Goal: Task Accomplishment & Management: Use online tool/utility

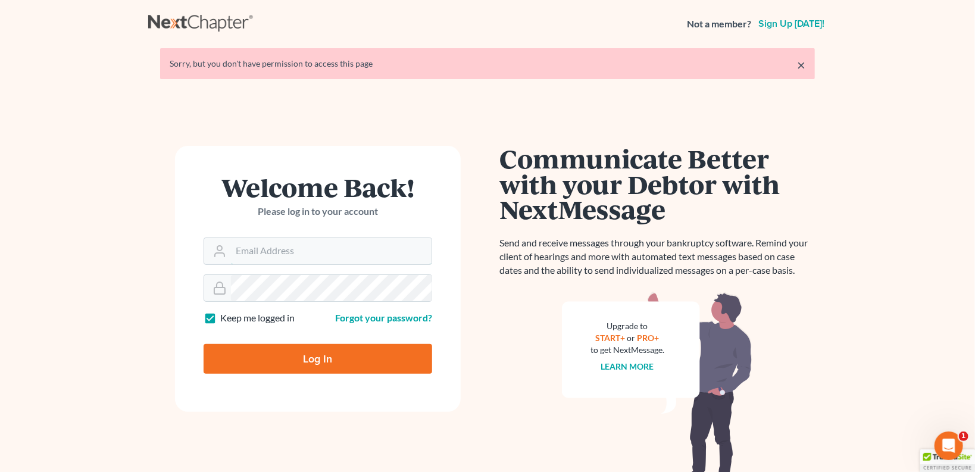
type input "[EMAIL_ADDRESS][DOMAIN_NAME]"
click at [366, 358] on input "Log In" at bounding box center [318, 359] width 229 height 30
type input "Thinking..."
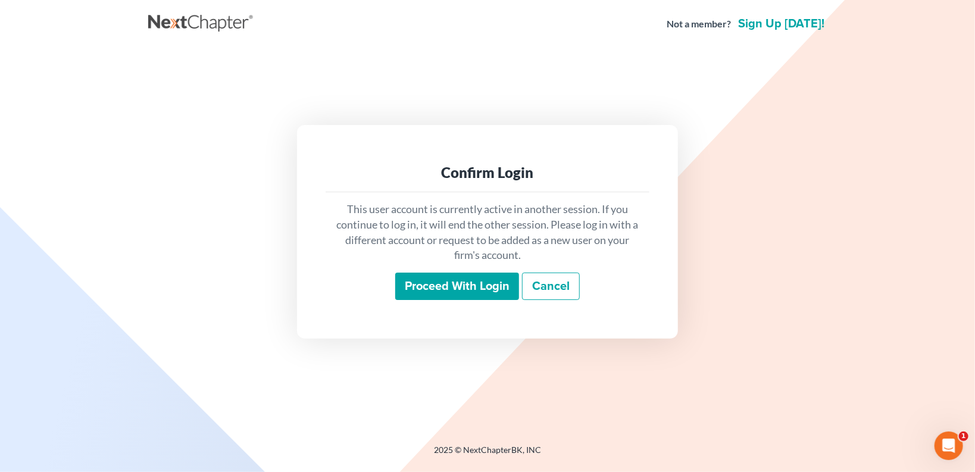
drag, startPoint x: 449, startPoint y: 289, endPoint x: 449, endPoint y: 282, distance: 7.8
click at [449, 287] on input "Proceed with login" at bounding box center [457, 286] width 124 height 27
